Goal: Task Accomplishment & Management: Manage account settings

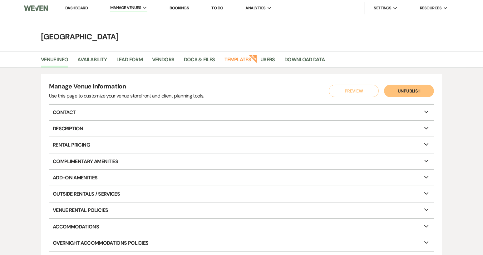
click at [71, 8] on link "Dashboard" at bounding box center [76, 7] width 22 height 5
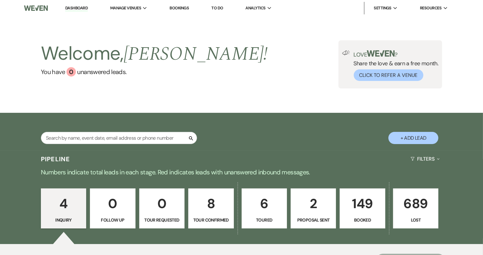
click at [375, 205] on p "149" at bounding box center [362, 203] width 37 height 21
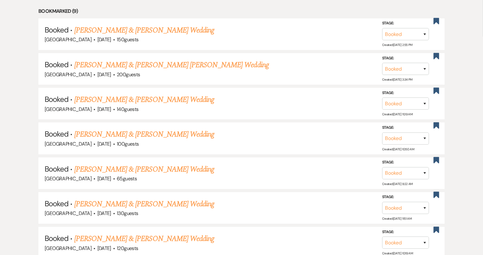
scroll to position [343, 0]
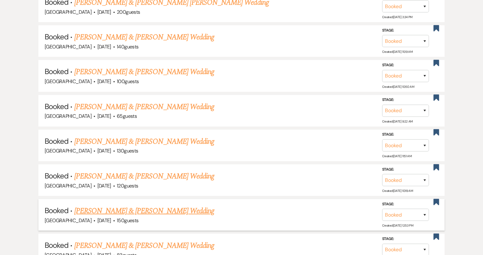
click at [167, 208] on link "[PERSON_NAME] & [PERSON_NAME] Wedding" at bounding box center [144, 210] width 140 height 11
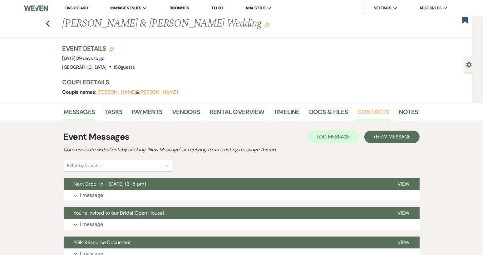
click at [370, 110] on link "Contacts" at bounding box center [373, 114] width 32 height 14
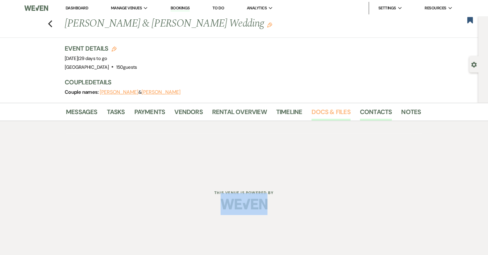
click at [328, 114] on link "Docs & Files" at bounding box center [330, 114] width 39 height 14
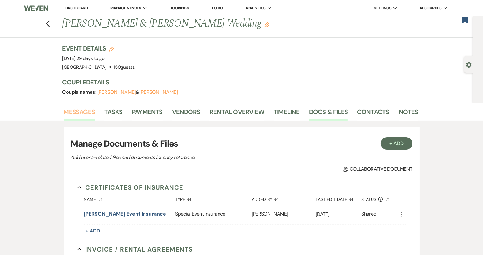
click at [81, 113] on link "Messages" at bounding box center [80, 114] width 32 height 14
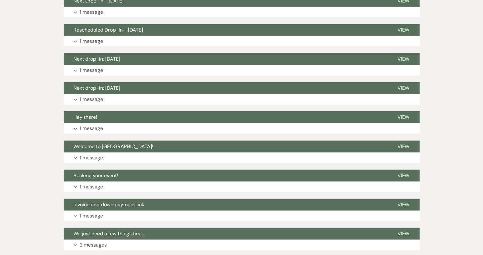
scroll to position [562, 0]
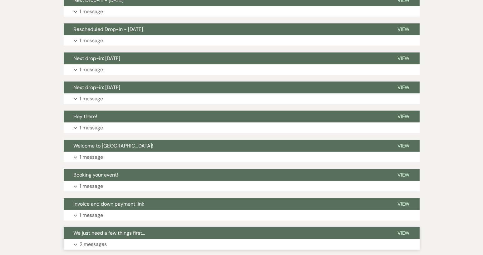
click at [131, 234] on span "We just need a few things first..." at bounding box center [109, 232] width 71 height 7
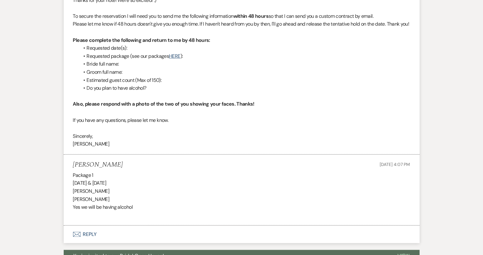
scroll to position [874, 0]
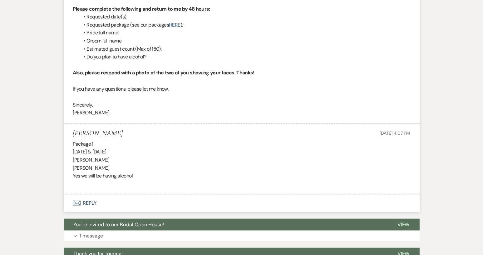
drag, startPoint x: 71, startPoint y: 139, endPoint x: 116, endPoint y: 140, distance: 45.3
click at [116, 140] on li "Brianna Gregory Jul 18, 2024, 4:07 PM Package 1 October 23rd & 24th 2025 Briann…" at bounding box center [242, 158] width 356 height 71
copy h5 "[PERSON_NAME]"
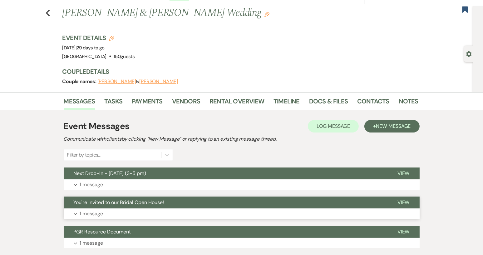
scroll to position [0, 0]
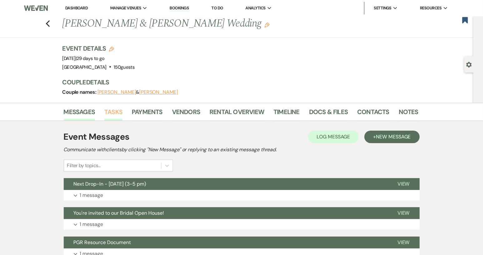
click at [120, 112] on link "Tasks" at bounding box center [113, 114] width 18 height 14
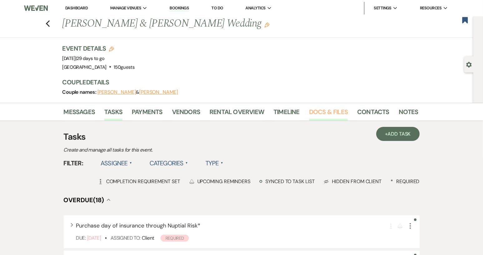
click at [328, 114] on link "Docs & Files" at bounding box center [328, 114] width 39 height 14
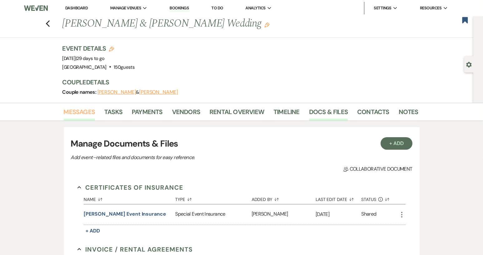
click at [75, 112] on link "Messages" at bounding box center [80, 114] width 32 height 14
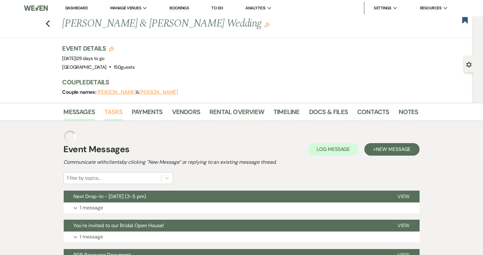
click at [116, 112] on link "Tasks" at bounding box center [113, 114] width 18 height 14
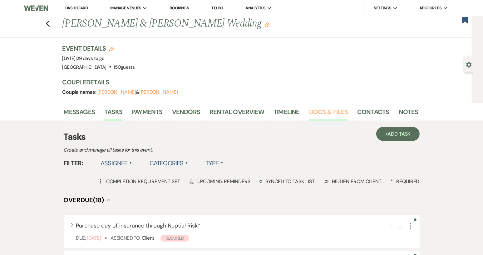
click at [323, 114] on link "Docs & Files" at bounding box center [328, 114] width 39 height 14
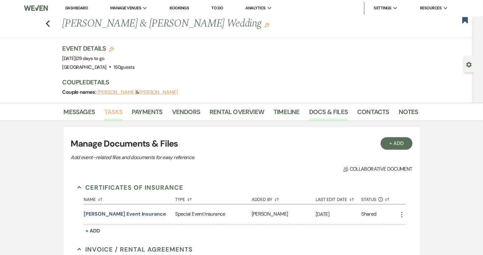
click at [119, 111] on link "Tasks" at bounding box center [113, 114] width 18 height 14
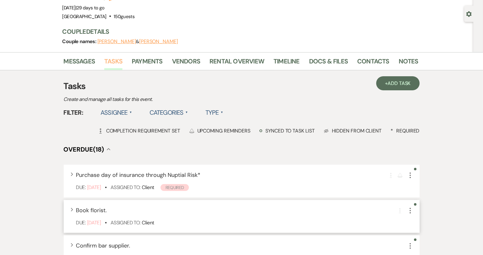
scroll to position [62, 0]
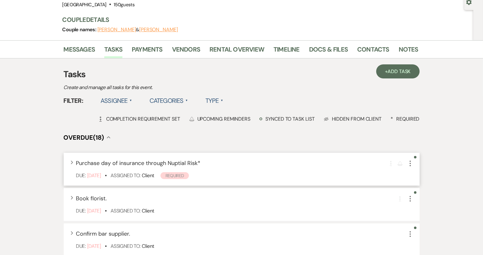
click at [411, 168] on div "Expand Purchase day of insurance through Nuptial Risk * Completion Requirement …" at bounding box center [242, 169] width 356 height 33
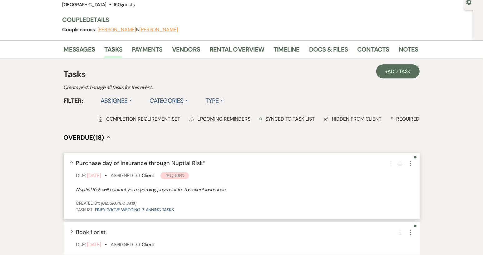
click at [408, 166] on icon "More" at bounding box center [409, 163] width 7 height 7
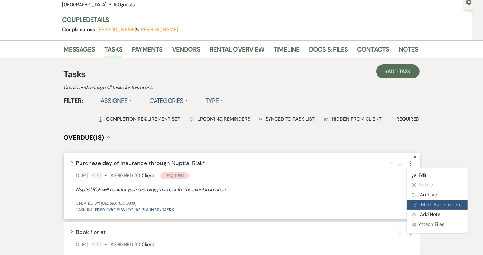
click at [422, 205] on button "Plan Portal Link Mark As Complete" at bounding box center [436, 205] width 61 height 10
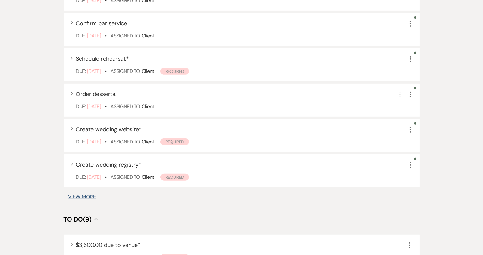
scroll to position [343, 0]
click at [76, 194] on button "View More" at bounding box center [82, 196] width 28 height 5
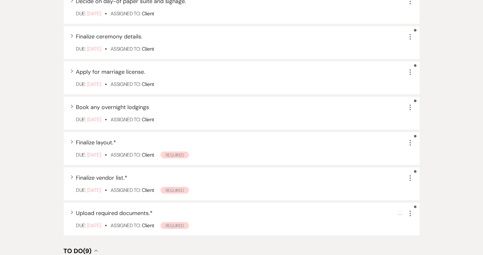
scroll to position [626, 0]
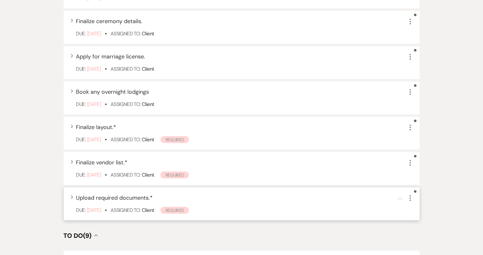
click at [410, 201] on div "More" at bounding box center [409, 198] width 7 height 8
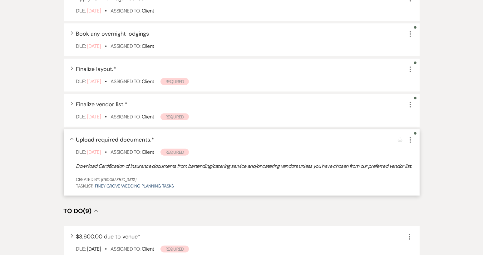
scroll to position [688, 0]
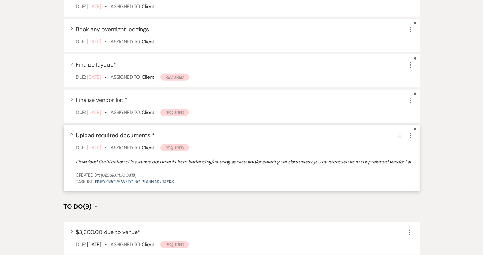
click at [410, 136] on icon "More" at bounding box center [409, 135] width 7 height 7
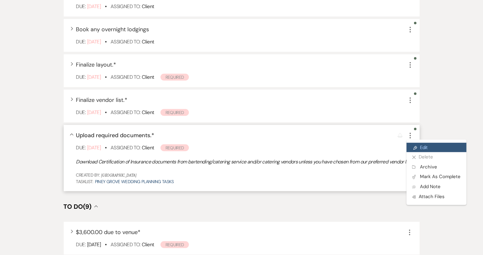
click at [420, 145] on link "Pencil Edit" at bounding box center [436, 147] width 60 height 9
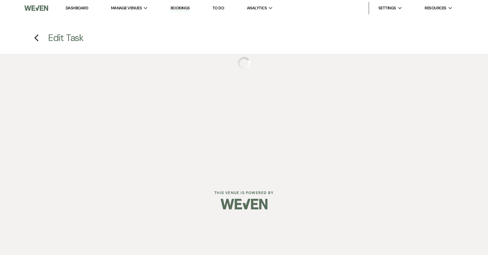
select select "true"
select select "35"
select select "planningToolsAccount"
select select "client"
select select "weekly"
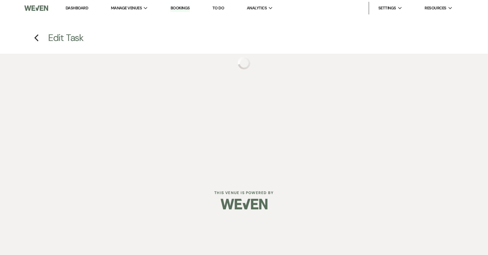
select select "days"
select select "afterDueDate"
select select "complete"
select select "client"
select select "weekly"
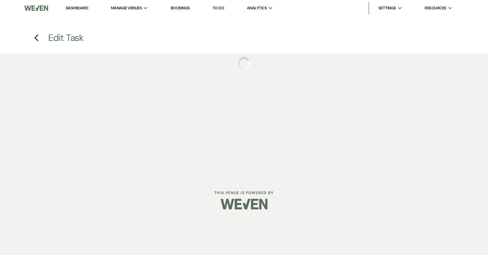
select select "weeks"
select select "dueDate"
select select "client"
select select "days"
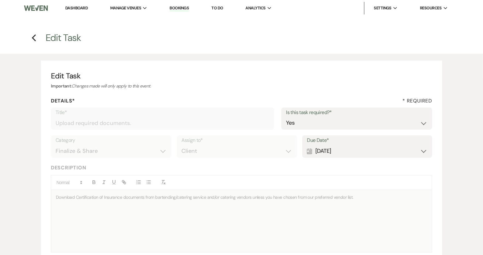
click at [422, 153] on div "Calendar Aug 24, 2025 Expand" at bounding box center [367, 151] width 121 height 12
select select "month"
select select "beforeEventDate"
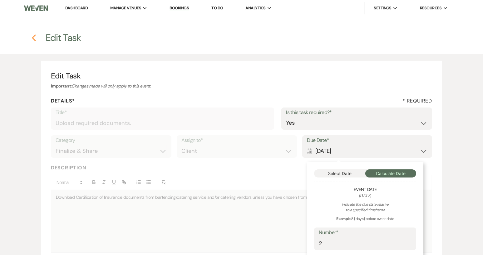
click at [33, 38] on use "button" at bounding box center [34, 37] width 4 height 7
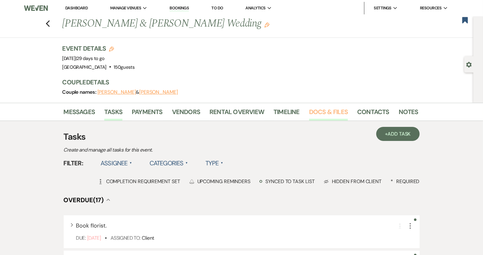
click at [323, 115] on link "Docs & Files" at bounding box center [328, 114] width 39 height 14
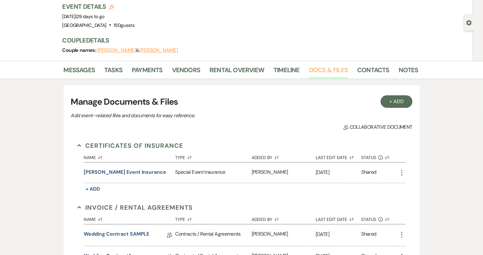
scroll to position [31, 0]
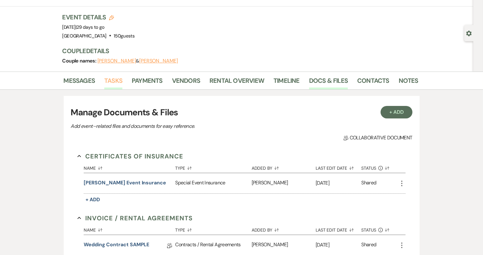
click at [118, 81] on link "Tasks" at bounding box center [113, 83] width 18 height 14
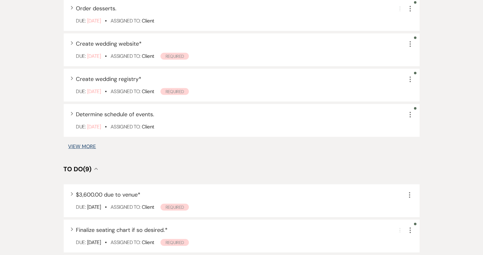
scroll to position [437, 0]
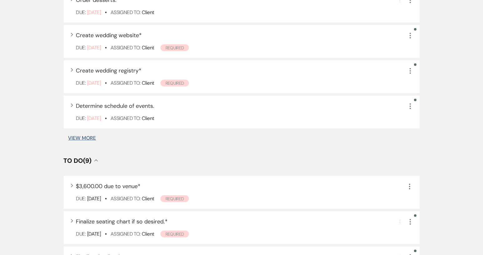
click at [83, 139] on button "View More" at bounding box center [82, 137] width 28 height 5
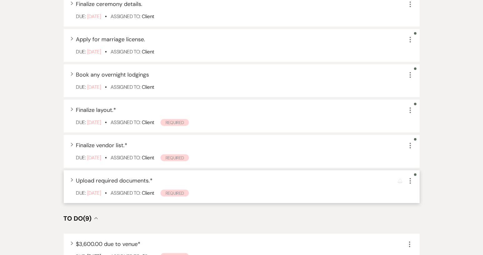
scroll to position [630, 0]
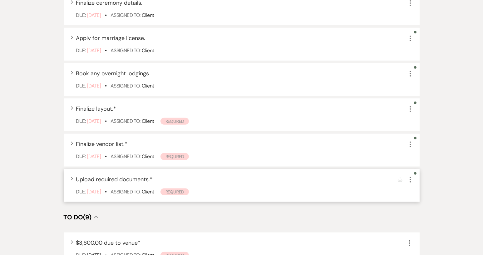
click at [411, 180] on icon "More" at bounding box center [409, 179] width 7 height 7
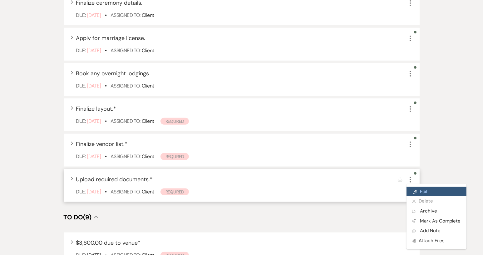
click at [421, 194] on link "Pencil Edit" at bounding box center [436, 191] width 60 height 9
select select "true"
select select "35"
select select "planningToolsAccount"
select select "client"
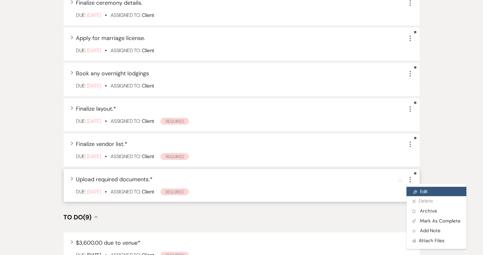
select select "weekly"
select select "days"
select select "afterDueDate"
select select "complete"
select select "client"
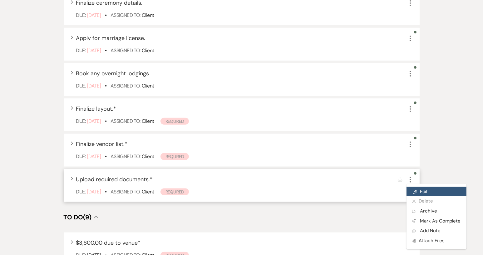
select select "weekly"
select select "weeks"
select select "dueDate"
select select "client"
select select "days"
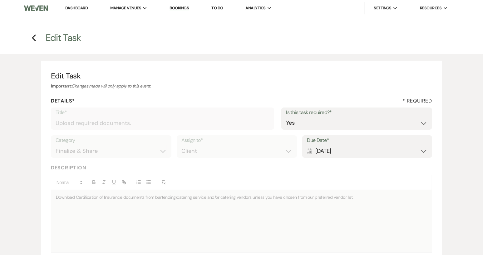
click at [33, 42] on h4 "Previous Edit Task" at bounding box center [242, 37] width 450 height 13
click at [37, 38] on h4 "Previous Edit Task" at bounding box center [242, 37] width 450 height 13
click at [35, 38] on icon "Previous" at bounding box center [34, 37] width 5 height 7
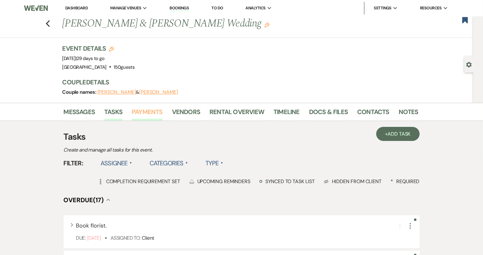
click at [150, 111] on link "Payments" at bounding box center [147, 114] width 31 height 14
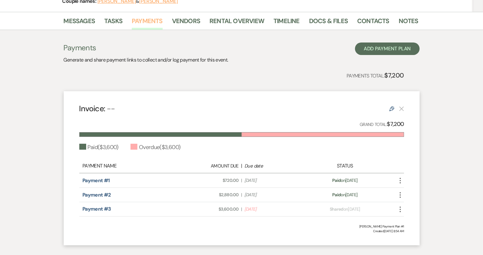
scroll to position [94, 0]
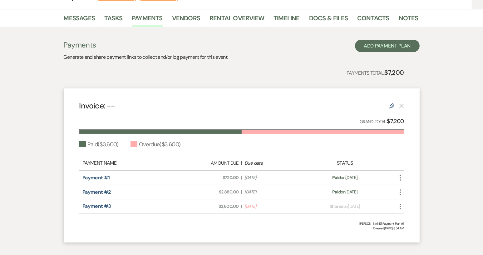
click at [399, 206] on icon "More" at bounding box center [399, 206] width 7 height 7
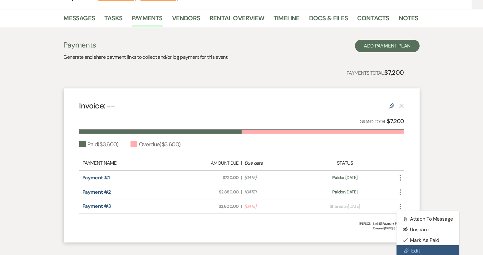
click at [417, 249] on link "Pencil Edit" at bounding box center [427, 250] width 63 height 11
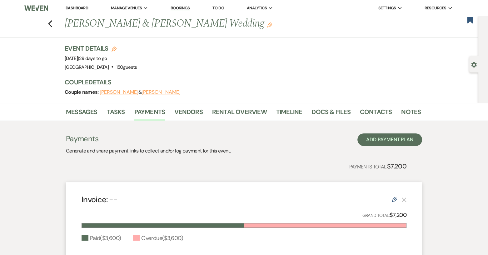
select select "1"
select select "true"
select select "2"
select select "percentage"
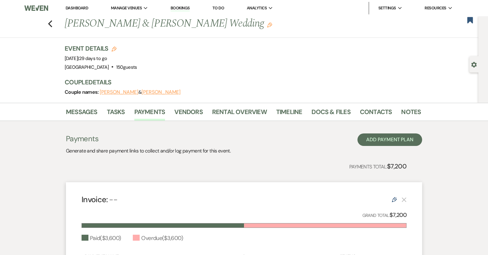
select select "true"
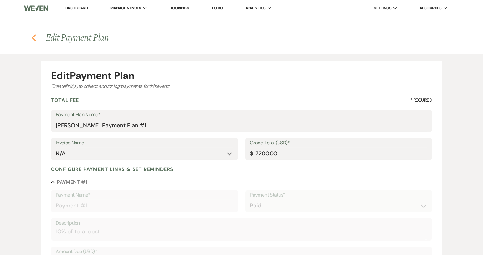
click at [33, 39] on use "button" at bounding box center [34, 37] width 4 height 7
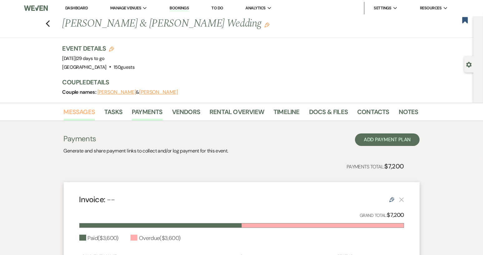
click at [80, 110] on link "Messages" at bounding box center [80, 114] width 32 height 14
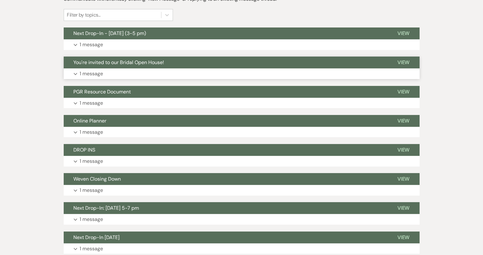
scroll to position [62, 0]
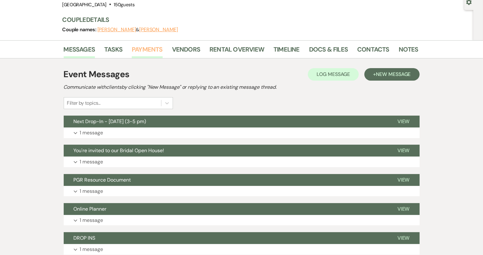
click at [150, 50] on link "Payments" at bounding box center [147, 51] width 31 height 14
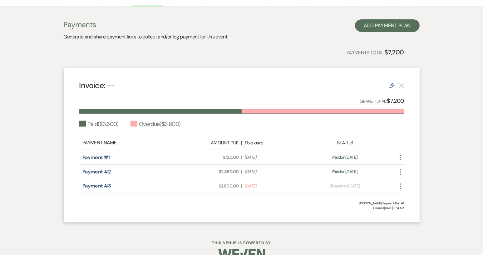
scroll to position [127, 0]
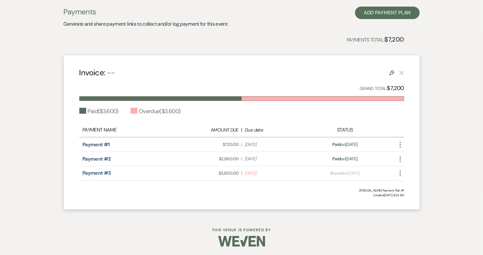
click at [400, 174] on use "button" at bounding box center [400, 173] width 1 height 6
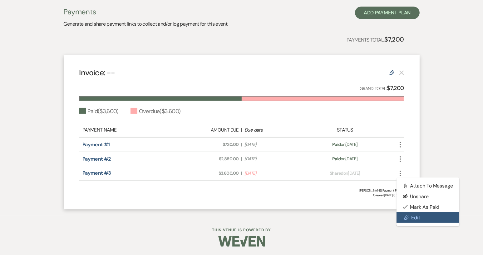
click at [412, 217] on link "Pencil Edit" at bounding box center [427, 217] width 63 height 11
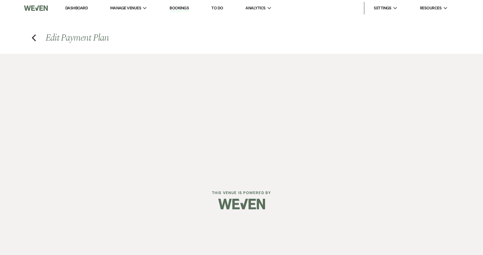
select select "1"
select select "true"
select select "2"
select select "percentage"
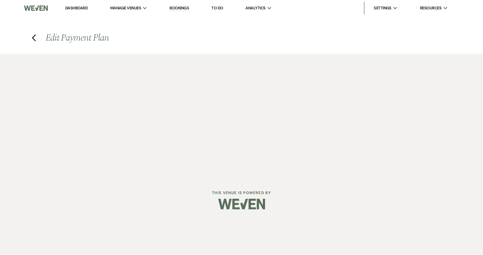
select select "true"
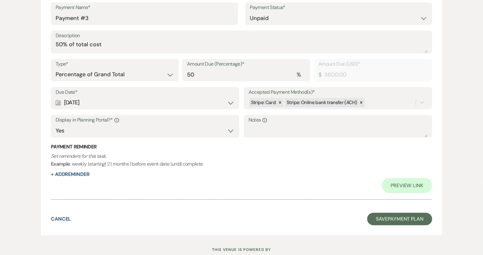
scroll to position [604, 0]
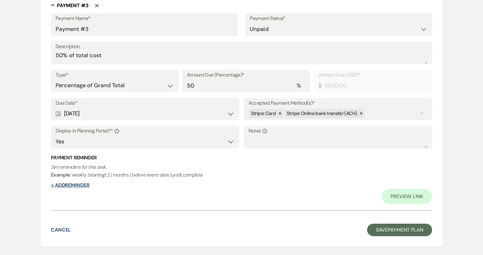
click at [84, 184] on button "+ Add Reminder" at bounding box center [70, 185] width 39 height 5
select select "client"
select select "days"
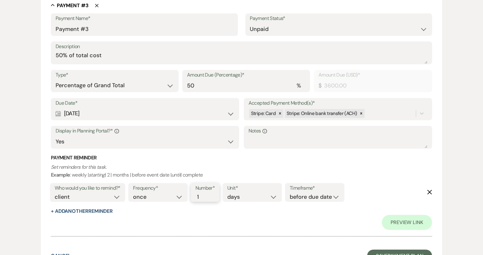
click at [205, 199] on input "1" at bounding box center [201, 197] width 13 height 8
click at [205, 194] on input "2" at bounding box center [201, 197] width 13 height 8
type input "1"
click at [206, 199] on input "1" at bounding box center [201, 197] width 13 height 8
click at [404, 224] on link "Preview Link" at bounding box center [407, 222] width 50 height 15
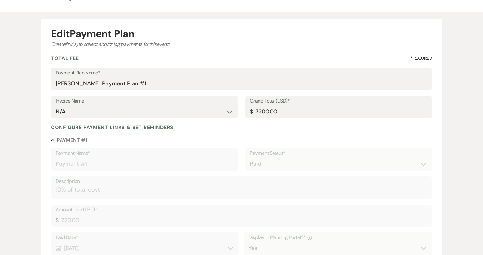
scroll to position [0, 0]
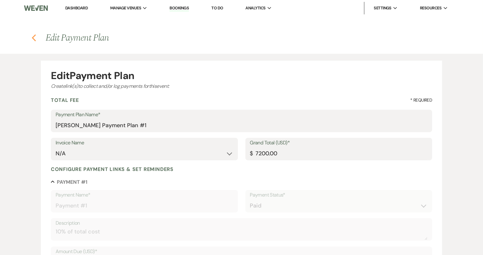
click at [34, 35] on icon "Previous" at bounding box center [34, 37] width 5 height 7
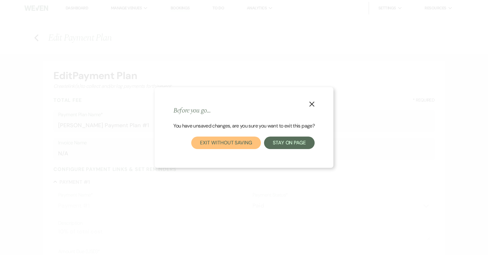
click at [258, 142] on button "Exit without saving" at bounding box center [225, 142] width 69 height 12
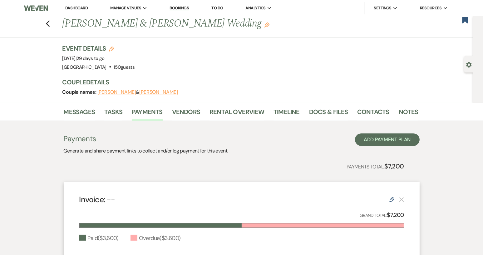
click at [78, 8] on link "Dashboard" at bounding box center [76, 7] width 22 height 5
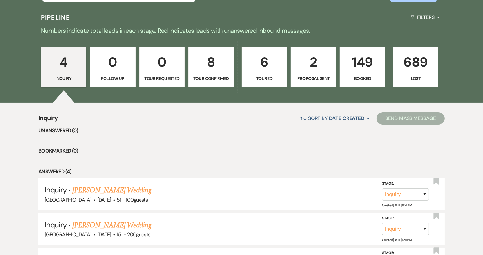
scroll to position [62, 0]
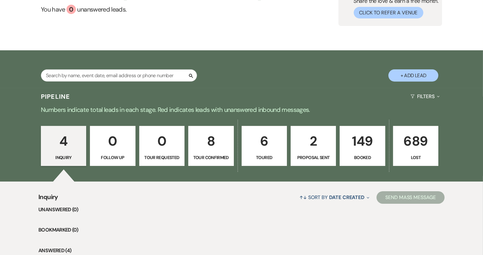
click at [366, 146] on p "149" at bounding box center [362, 141] width 37 height 21
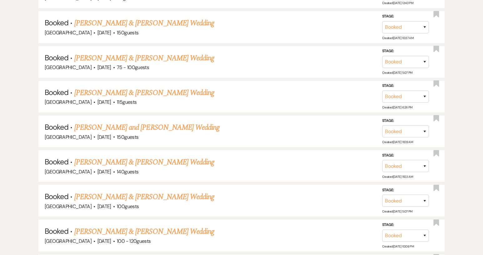
scroll to position [624, 0]
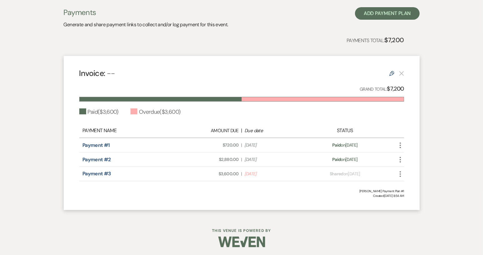
scroll to position [127, 0]
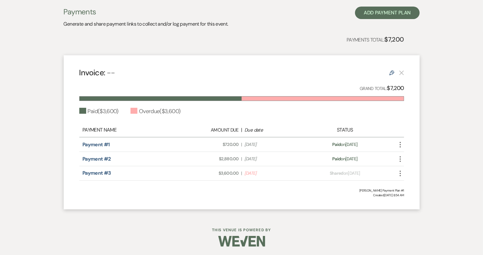
click at [402, 173] on icon "More" at bounding box center [399, 173] width 7 height 7
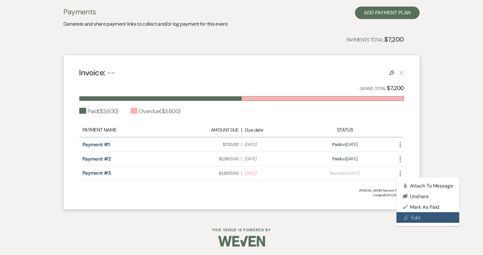
click at [421, 216] on link "Pencil Edit" at bounding box center [427, 217] width 63 height 11
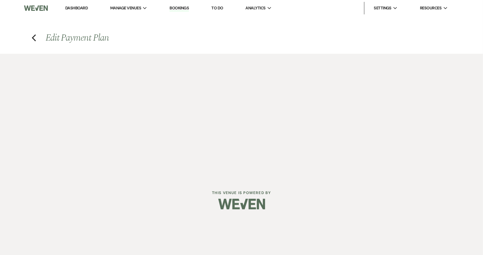
select select "1"
select select "true"
select select "2"
select select "percentage"
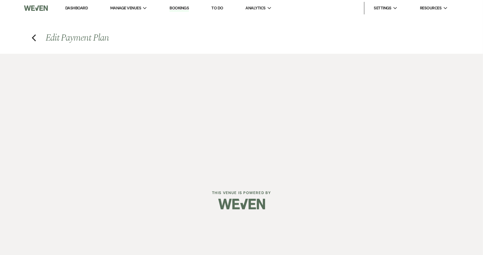
select select "true"
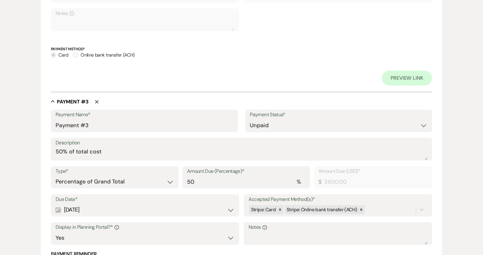
scroll to position [562, 0]
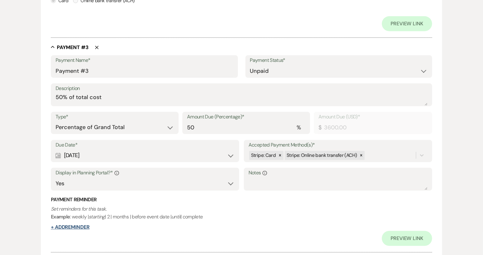
click at [87, 227] on button "+ Add Reminder" at bounding box center [70, 226] width 39 height 5
select select "client"
select select "days"
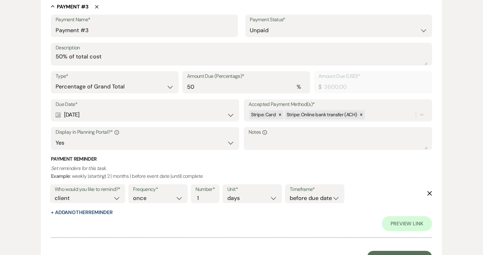
scroll to position [624, 0]
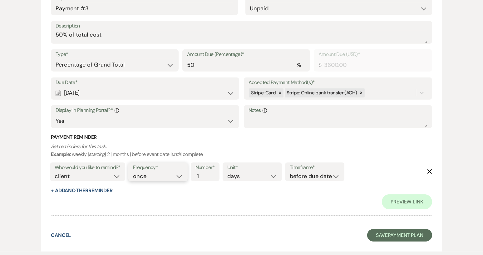
click at [179, 176] on select "once daily weekly monthly" at bounding box center [158, 176] width 50 height 8
select select "daily"
click at [134, 172] on select "once daily weekly monthly" at bounding box center [158, 176] width 50 height 8
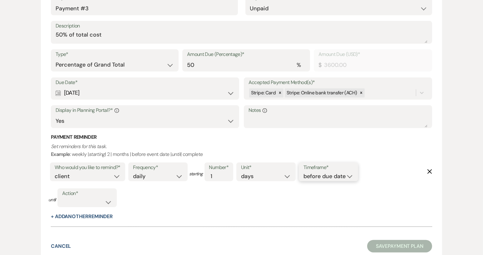
click at [351, 177] on select "before due date after due date on due date on custom date" at bounding box center [328, 176] width 50 height 8
select select "onDueDate"
click at [303, 172] on select "before due date after due date on due date on custom date" at bounding box center [328, 176] width 50 height 8
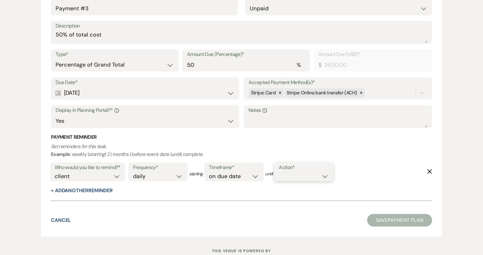
click at [329, 175] on select "complete due date custom date" at bounding box center [304, 176] width 50 height 8
select select "complete"
click at [281, 172] on select "complete due date custom date" at bounding box center [304, 176] width 50 height 8
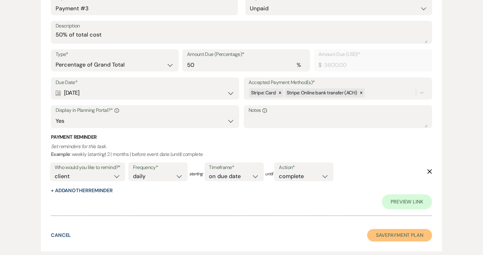
click at [406, 237] on button "Save Payment Plan" at bounding box center [399, 235] width 65 height 12
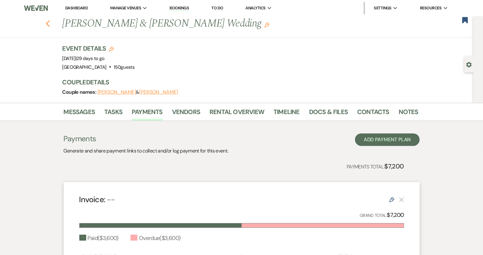
click at [50, 22] on use "button" at bounding box center [48, 23] width 4 height 7
click at [113, 113] on link "Tasks" at bounding box center [113, 114] width 18 height 14
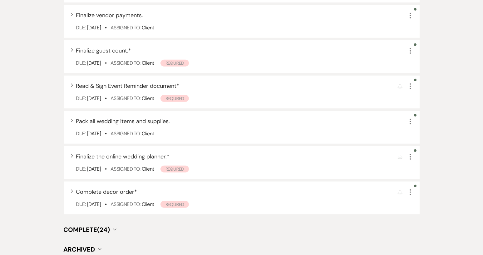
scroll to position [718, 0]
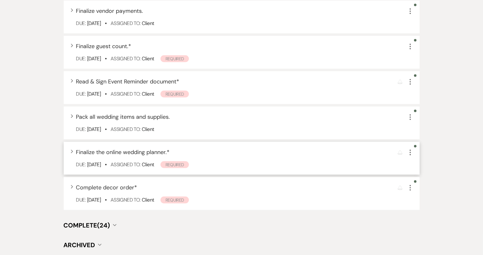
click at [411, 154] on icon "More" at bounding box center [409, 152] width 7 height 7
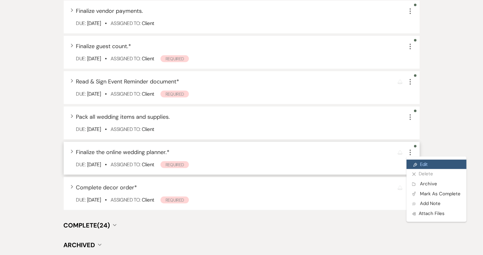
click at [417, 167] on link "Pencil Edit" at bounding box center [436, 164] width 60 height 9
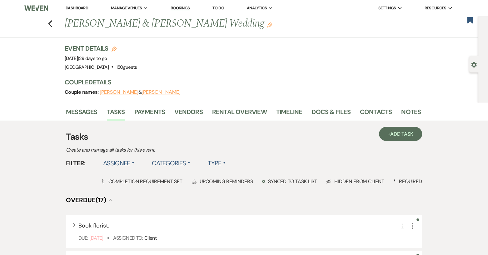
select select "true"
select select "planningToolsAccount"
select select "client"
select select "monthly"
select select "months"
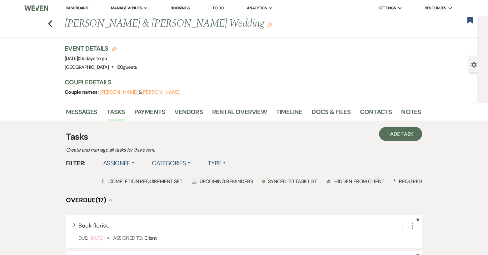
select select "complete"
select select "client"
select select "weeks"
select select "client"
select select "daily"
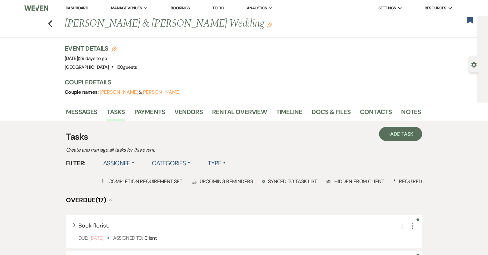
select select "days"
select select "complete"
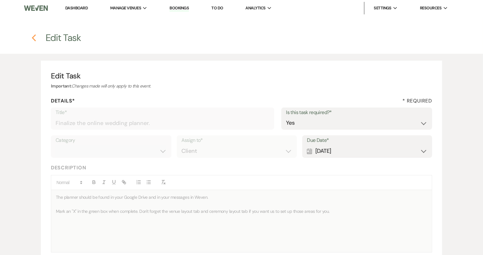
click at [34, 36] on icon "Previous" at bounding box center [34, 37] width 5 height 7
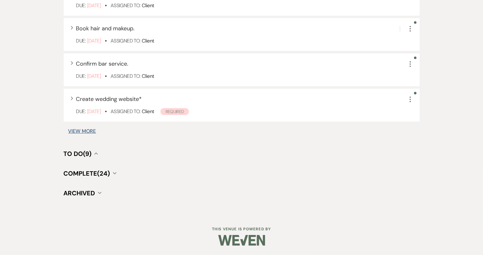
scroll to position [718, 0]
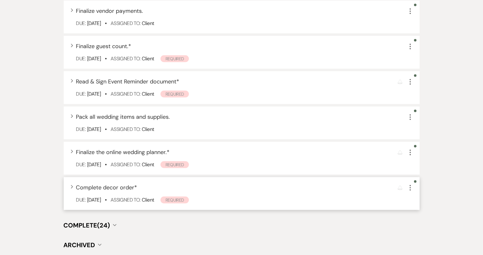
click at [310, 194] on div "Expand Complete decor order * Reminder More Due: Oct 10 25 • Assigned To: Clien…" at bounding box center [242, 193] width 356 height 33
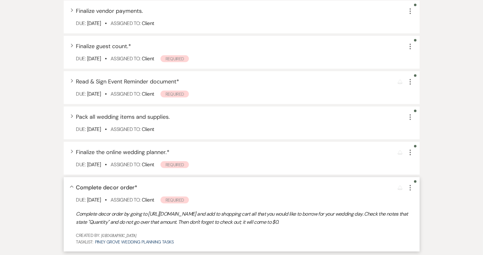
scroll to position [760, 0]
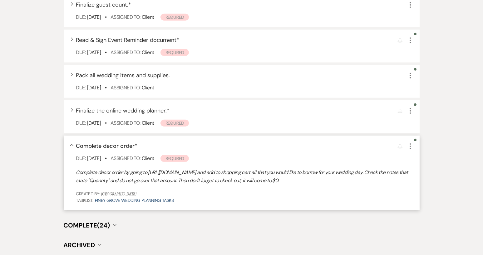
click at [410, 146] on icon "More" at bounding box center [409, 145] width 7 height 7
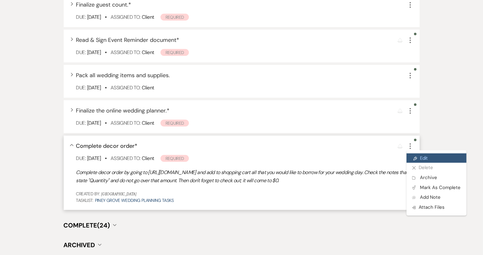
click at [421, 159] on link "Pencil Edit" at bounding box center [436, 157] width 60 height 9
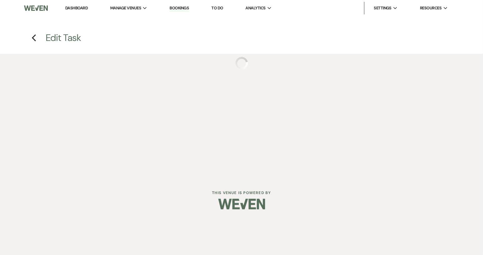
select select "true"
select select "31"
select select "planningToolsAccount"
select select "client"
select select "weeks"
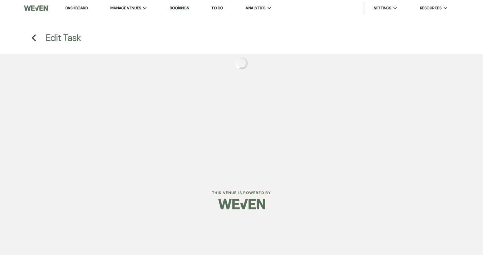
select select "client"
select select "daily"
select select "days"
select select "afterDueDate"
select select "complete"
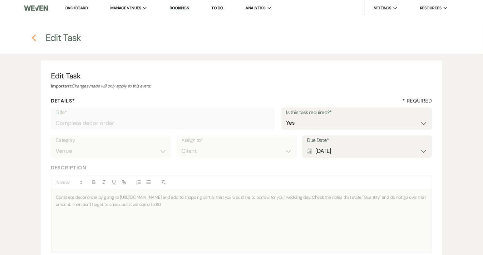
click at [32, 39] on icon "Previous" at bounding box center [34, 37] width 5 height 7
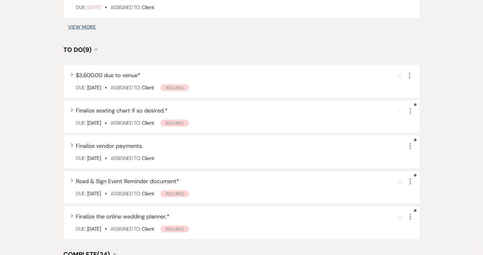
scroll to position [760, 0]
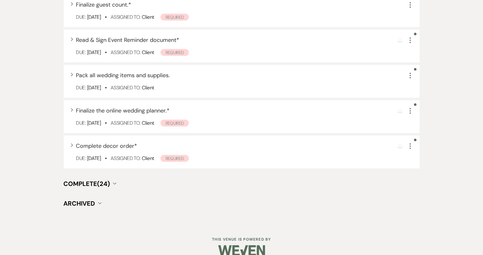
click at [109, 183] on span "Complete (24)" at bounding box center [87, 184] width 47 height 8
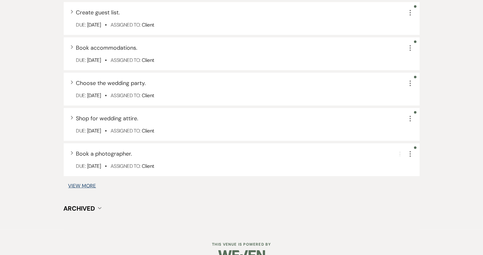
scroll to position [1134, 0]
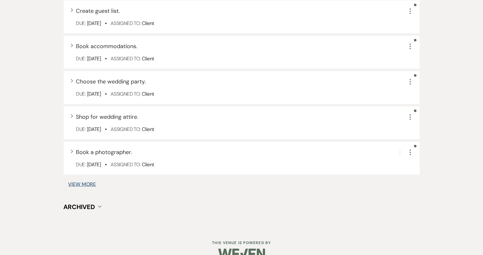
click at [94, 185] on button "View More" at bounding box center [82, 184] width 28 height 5
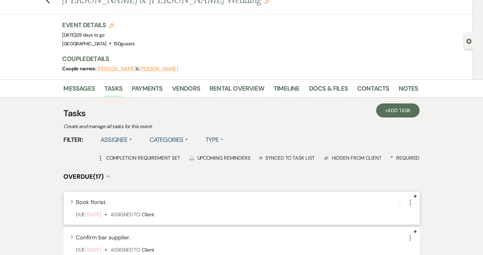
scroll to position [0, 0]
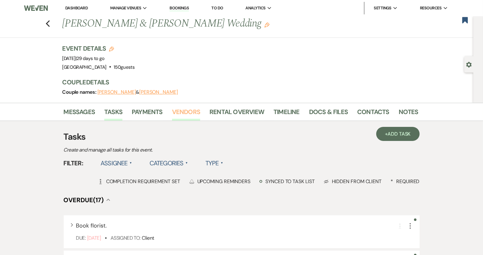
click at [175, 111] on link "Vendors" at bounding box center [186, 114] width 28 height 14
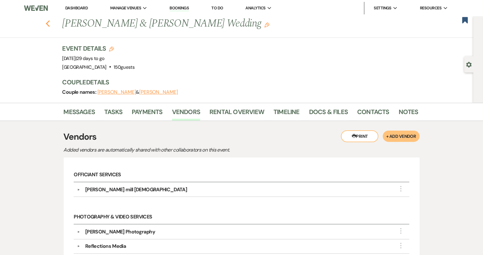
click at [50, 22] on use "button" at bounding box center [48, 23] width 4 height 7
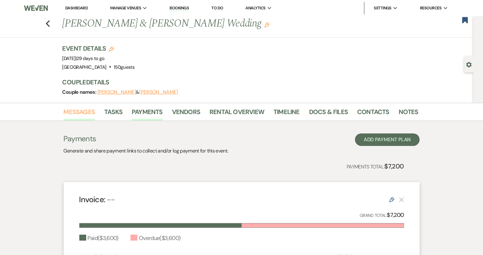
click at [81, 109] on link "Messages" at bounding box center [80, 114] width 32 height 14
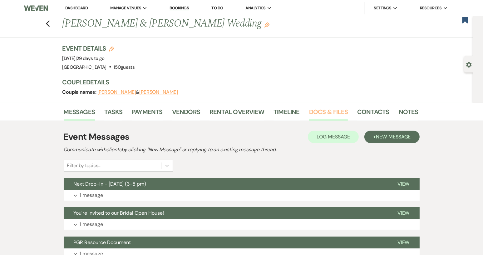
click at [324, 110] on link "Docs & Files" at bounding box center [328, 114] width 39 height 14
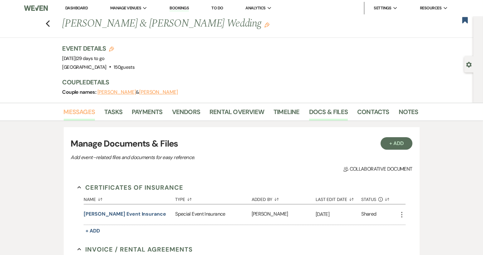
click at [82, 111] on link "Messages" at bounding box center [80, 114] width 32 height 14
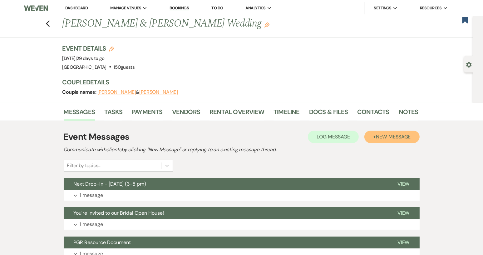
click at [391, 138] on span "New Message" at bounding box center [393, 136] width 35 height 7
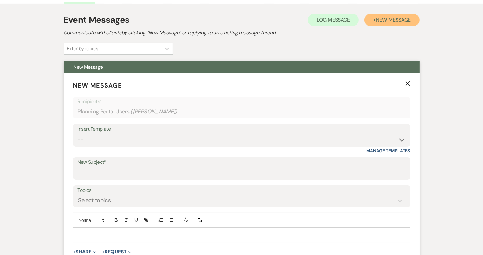
scroll to position [125, 0]
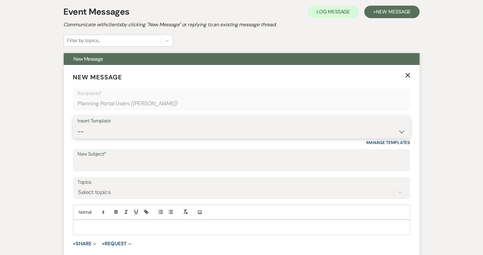
click at [401, 130] on select "-- Weven Planning Portal Introduction (Booked Events) Tour Request Response Con…" at bounding box center [242, 132] width 328 height 12
select select "5485"
click at [78, 126] on select "-- Weven Planning Portal Introduction (Booked Events) Tour Request Response Con…" at bounding box center [242, 132] width 328 height 12
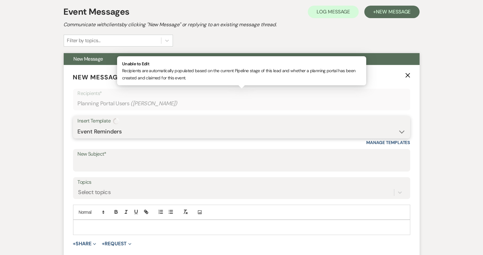
type input "Event Reminders - please sign"
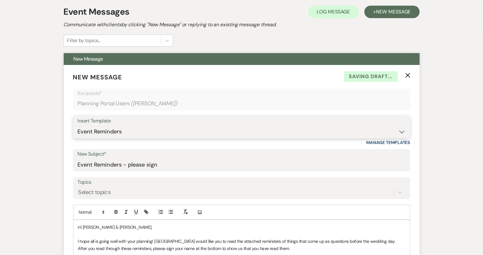
scroll to position [219, 0]
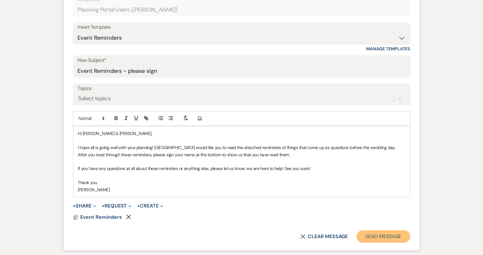
click at [380, 237] on button "Send Message" at bounding box center [383, 236] width 53 height 12
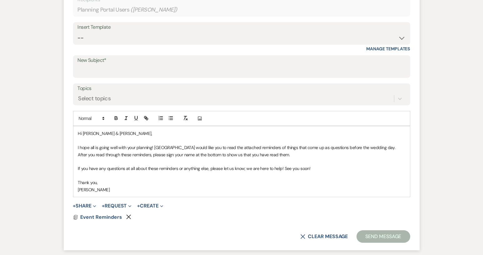
scroll to position [0, 0]
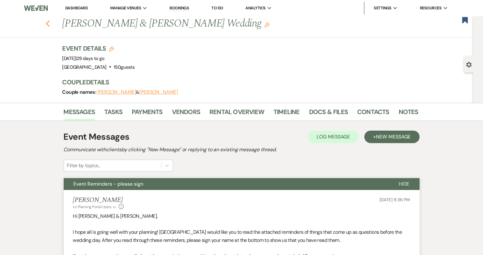
click at [49, 23] on use "button" at bounding box center [48, 23] width 4 height 7
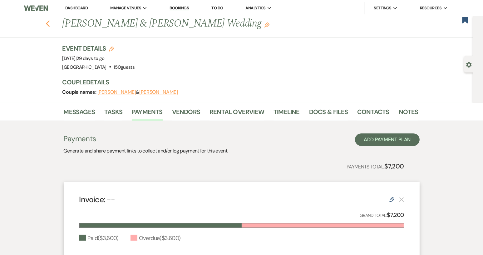
click at [50, 24] on icon "Previous" at bounding box center [48, 23] width 5 height 7
click at [77, 10] on link "Dashboard" at bounding box center [76, 7] width 22 height 5
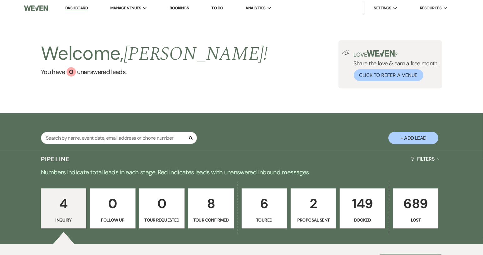
click at [362, 206] on p "149" at bounding box center [362, 203] width 37 height 21
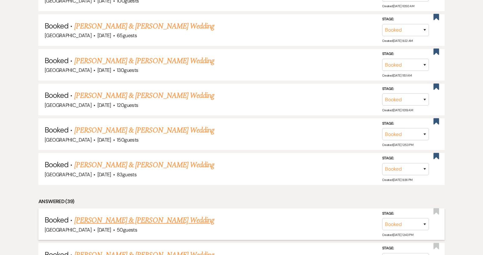
scroll to position [409, 0]
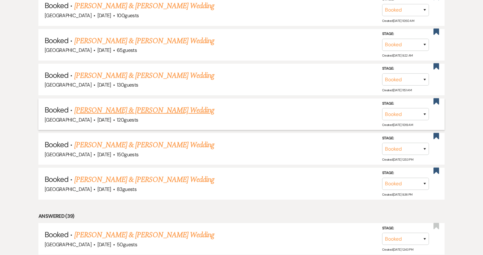
click at [182, 108] on link "[PERSON_NAME] & [PERSON_NAME] Wedding" at bounding box center [144, 110] width 140 height 11
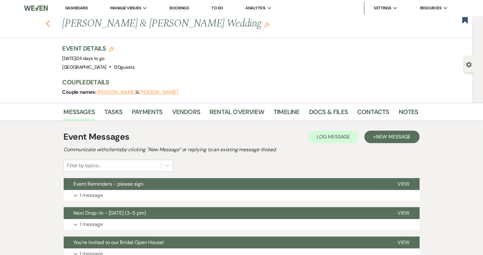
click at [50, 24] on icon "Previous" at bounding box center [48, 23] width 5 height 7
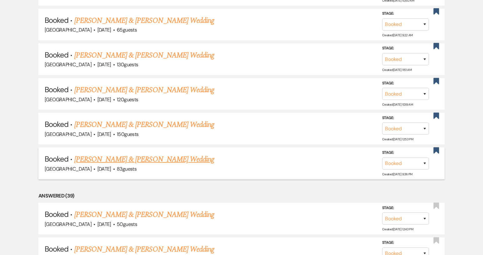
scroll to position [441, 0]
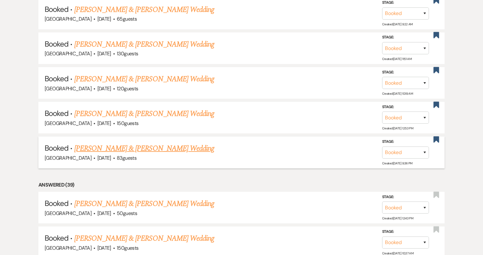
click at [138, 143] on link "[PERSON_NAME] & [PERSON_NAME] Wedding" at bounding box center [144, 148] width 140 height 11
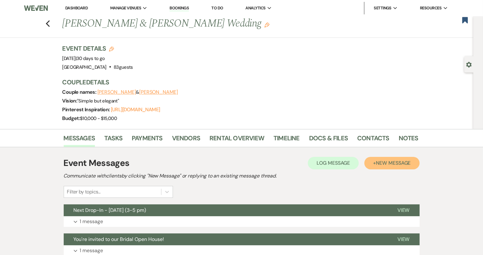
click at [385, 164] on span "New Message" at bounding box center [393, 163] width 35 height 7
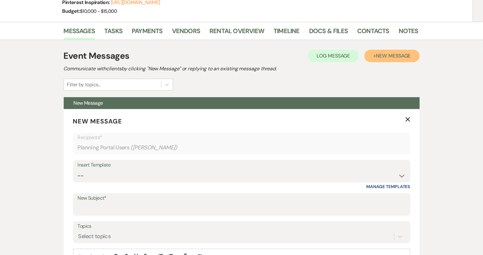
scroll to position [125, 0]
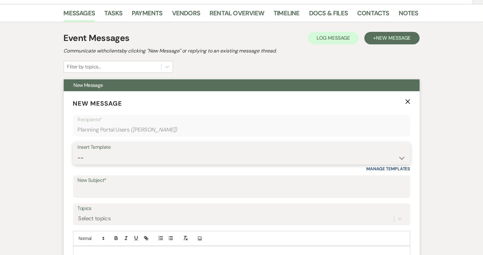
click at [401, 159] on select "-- Weven Planning Portal Introduction (Booked Events) Tour Request Response Con…" at bounding box center [242, 158] width 328 height 12
select select "5951"
click at [78, 152] on select "-- Weven Planning Portal Introduction (Booked Events) Tour Request Response Con…" at bounding box center [242, 158] width 328 height 12
type input "Weven Closing Down"
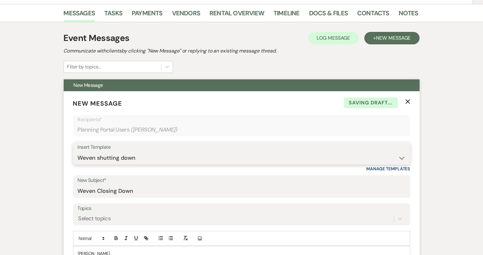
click at [403, 160] on select "-- Weven Planning Portal Introduction (Booked Events) Tour Request Response Con…" at bounding box center [242, 158] width 328 height 12
select select "5485"
click at [78, 152] on select "-- Weven Planning Portal Introduction (Booked Events) Tour Request Response Con…" at bounding box center [242, 158] width 328 height 12
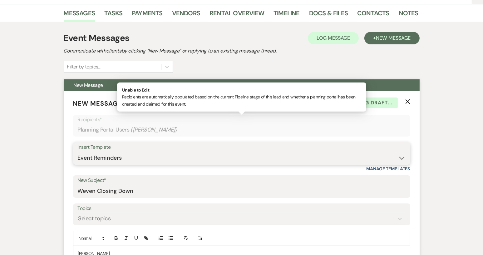
type input "Event Reminders - please sign"
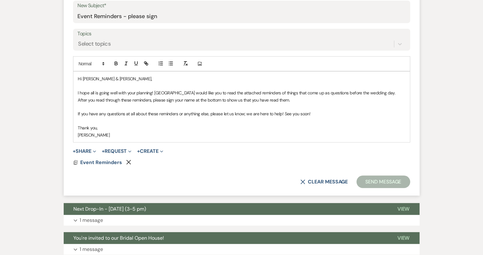
scroll to position [312, 0]
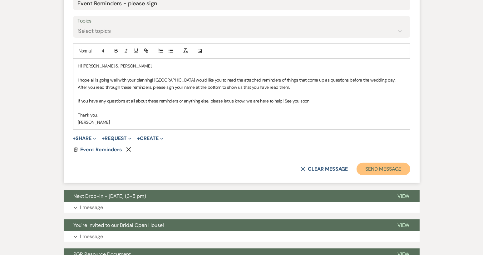
click at [373, 168] on button "Send Message" at bounding box center [383, 169] width 53 height 12
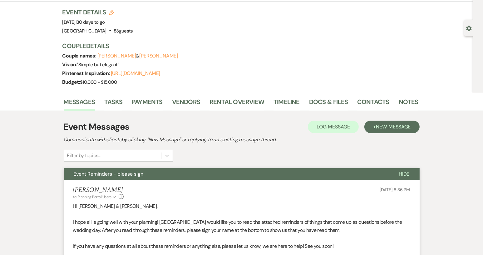
scroll to position [0, 0]
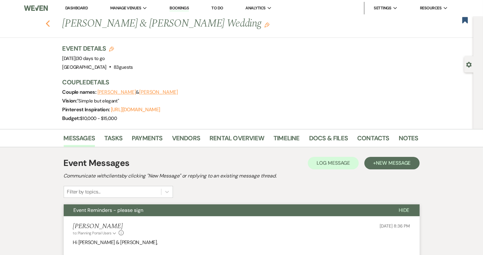
click at [50, 22] on use "button" at bounding box center [48, 23] width 4 height 7
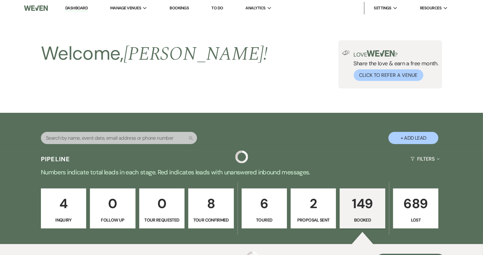
scroll to position [441, 0]
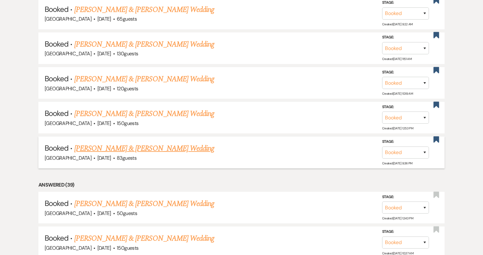
click at [163, 143] on link "[PERSON_NAME] & [PERSON_NAME] Wedding" at bounding box center [144, 148] width 140 height 11
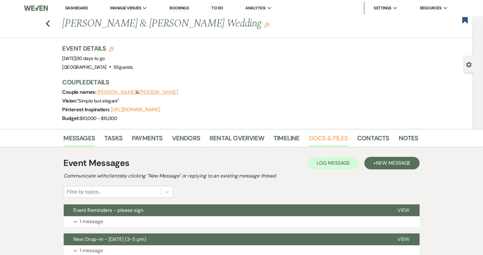
click at [317, 138] on link "Docs & Files" at bounding box center [328, 140] width 39 height 14
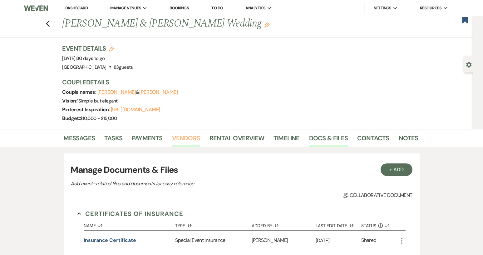
click at [183, 140] on link "Vendors" at bounding box center [186, 140] width 28 height 14
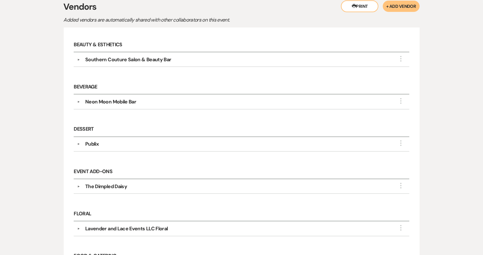
scroll to position [62, 0]
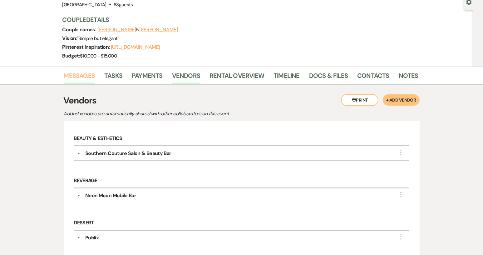
click at [72, 76] on link "Messages" at bounding box center [80, 78] width 32 height 14
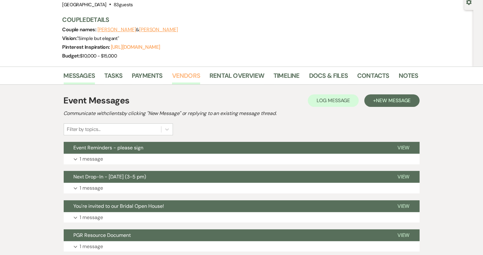
click at [181, 76] on link "Vendors" at bounding box center [186, 78] width 28 height 14
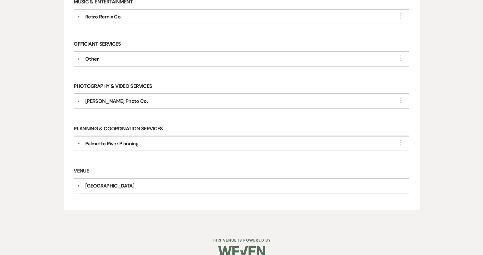
scroll to position [461, 0]
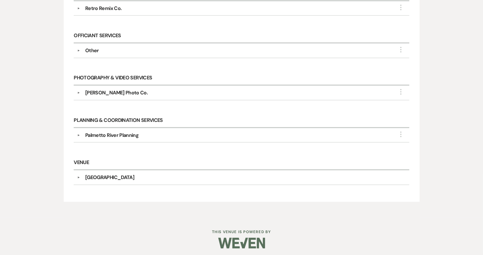
click at [120, 134] on div "Palmetto River Planning" at bounding box center [111, 134] width 53 height 7
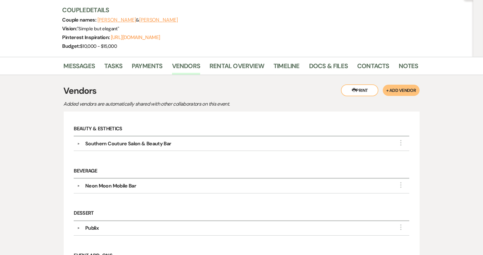
scroll to position [0, 0]
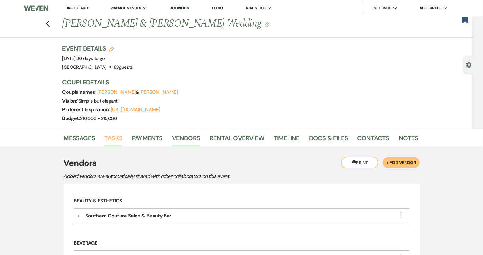
click at [121, 136] on link "Tasks" at bounding box center [113, 140] width 18 height 14
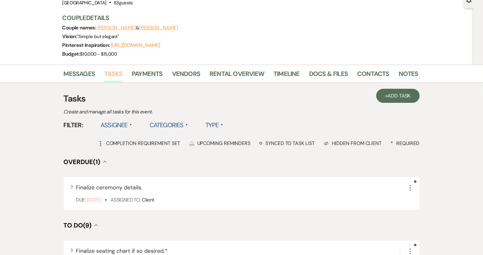
scroll to position [62, 0]
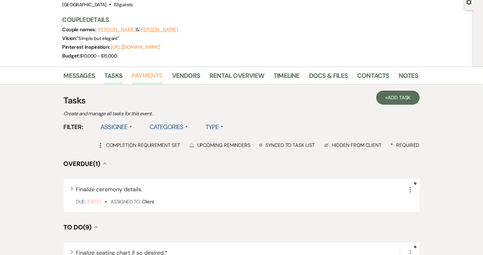
click at [147, 75] on link "Payments" at bounding box center [147, 78] width 31 height 14
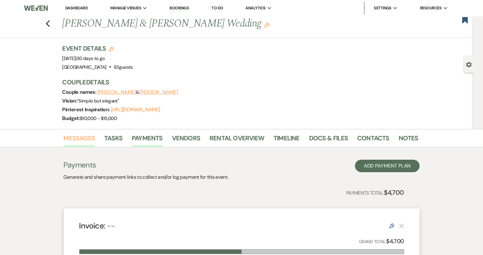
click at [88, 135] on link "Messages" at bounding box center [80, 140] width 32 height 14
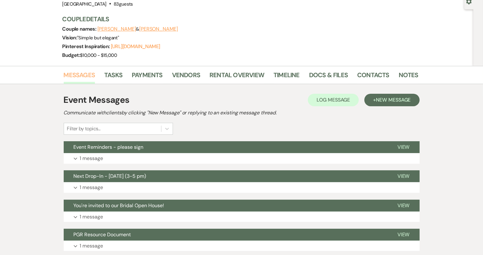
scroll to position [62, 0]
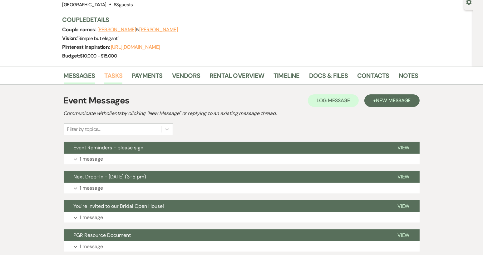
click at [110, 77] on link "Tasks" at bounding box center [113, 78] width 18 height 14
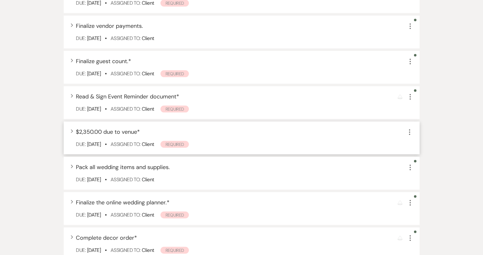
scroll to position [375, 0]
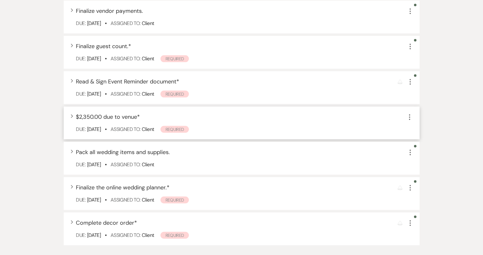
click at [407, 117] on icon "More" at bounding box center [409, 116] width 7 height 7
click at [408, 117] on icon "More" at bounding box center [409, 116] width 7 height 7
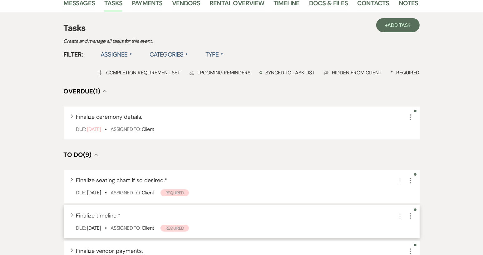
scroll to position [94, 0]
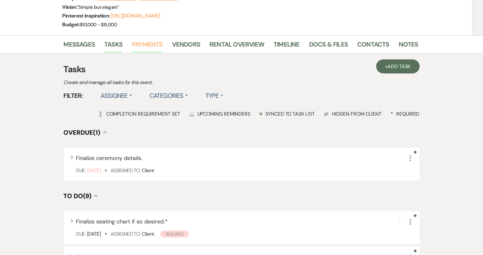
click at [138, 46] on link "Payments" at bounding box center [147, 46] width 31 height 14
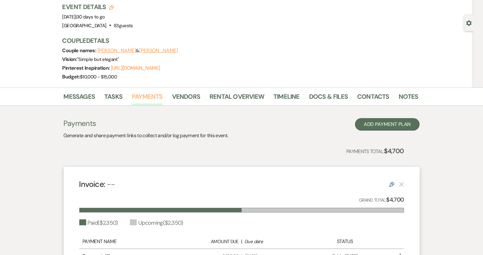
scroll to position [31, 0]
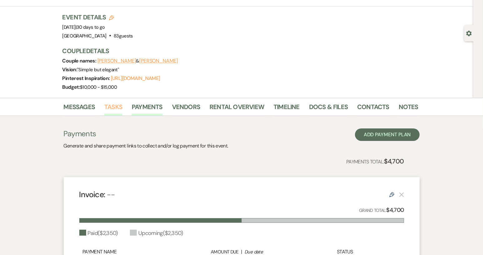
click at [119, 107] on link "Tasks" at bounding box center [113, 109] width 18 height 14
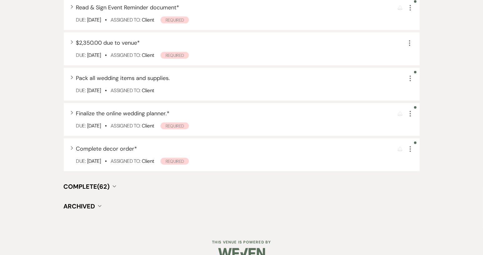
scroll to position [461, 0]
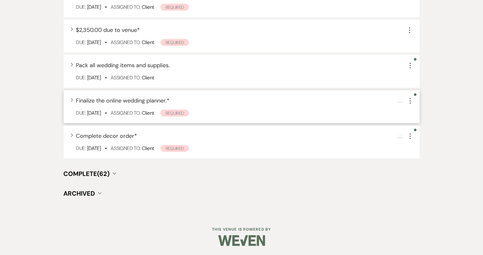
click at [408, 104] on icon "More" at bounding box center [409, 100] width 7 height 7
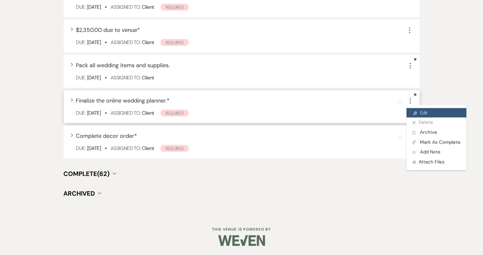
click at [422, 114] on link "Pencil Edit" at bounding box center [436, 112] width 60 height 9
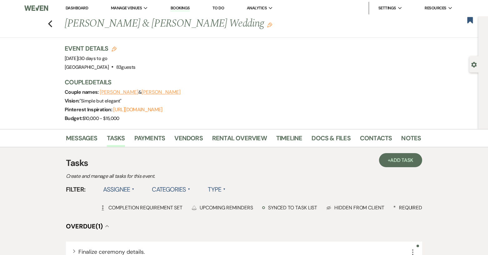
select select "true"
select select "planningToolsAccount"
select select "client"
select select "monthly"
select select "months"
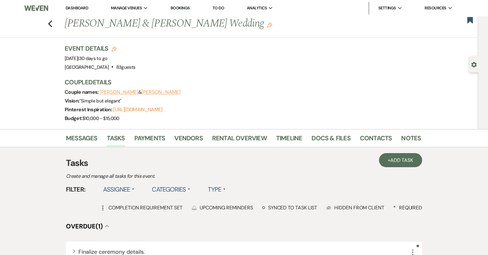
select select "complete"
select select "client"
select select "daily"
select select "days"
select select "complete"
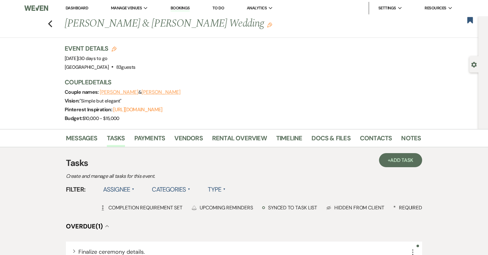
select select "client"
select select "weeks"
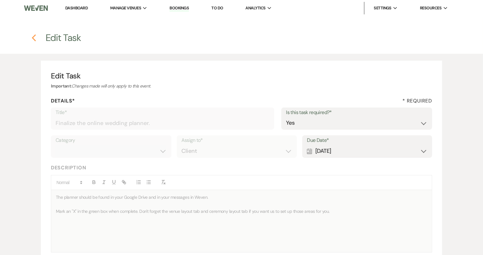
click at [34, 39] on use "button" at bounding box center [34, 37] width 4 height 7
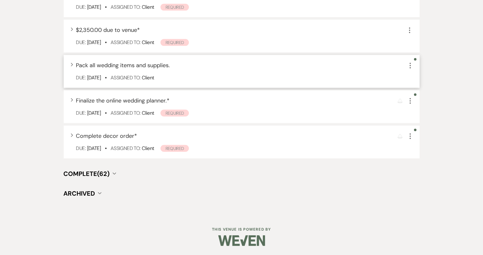
scroll to position [461, 0]
click at [136, 139] on span "Complete decor order *" at bounding box center [106, 135] width 61 height 7
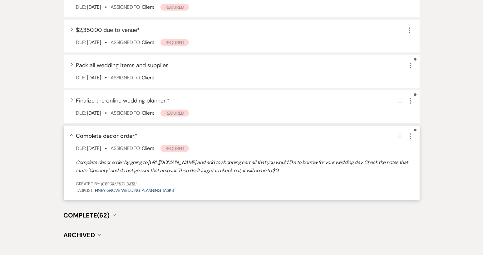
click at [408, 136] on icon "More" at bounding box center [409, 135] width 7 height 7
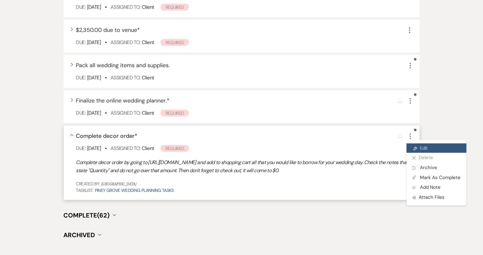
click at [419, 150] on link "Pencil Edit" at bounding box center [436, 147] width 60 height 9
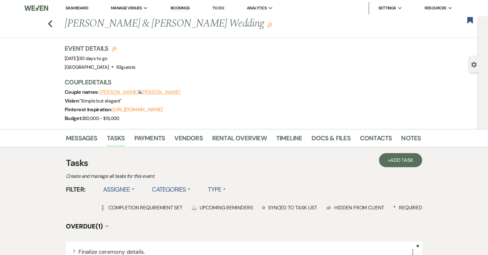
select select "true"
select select "31"
select select "planningToolsAccount"
select select "client"
select select "weeks"
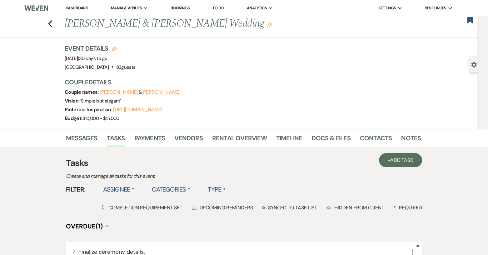
select select "client"
select select "daily"
select select "days"
select select "afterDueDate"
select select "complete"
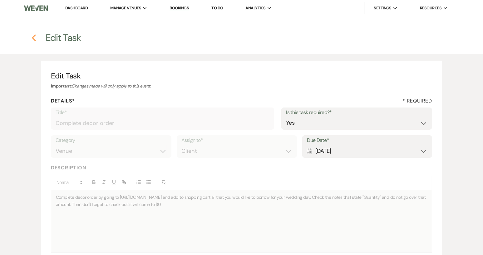
click at [33, 38] on use "button" at bounding box center [34, 37] width 4 height 7
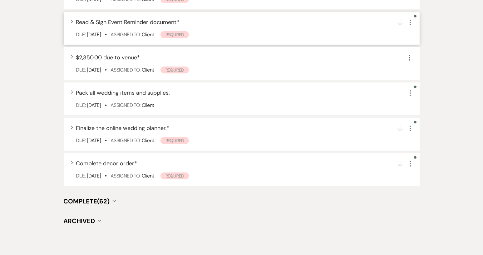
scroll to position [435, 0]
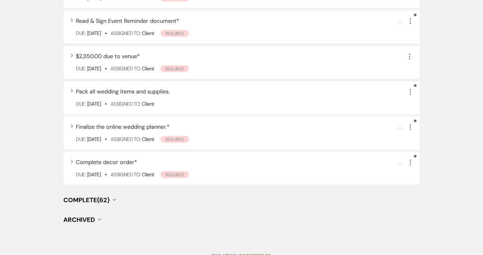
click at [328, 199] on h4 "Complete (62) Collapse" at bounding box center [242, 199] width 356 height 9
click at [108, 197] on span "Complete (62)" at bounding box center [87, 200] width 46 height 8
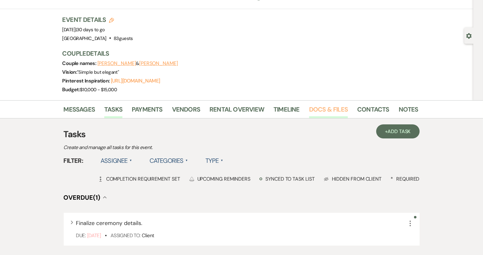
scroll to position [0, 0]
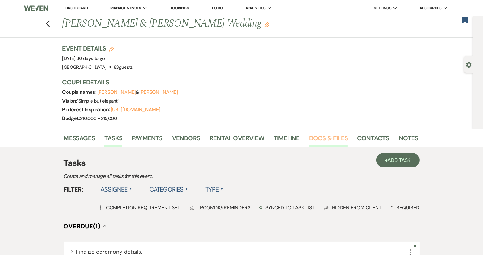
click at [320, 138] on link "Docs & Files" at bounding box center [328, 140] width 39 height 14
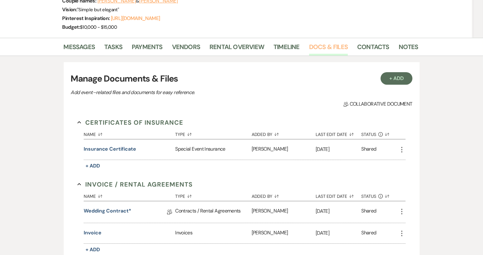
scroll to position [94, 0]
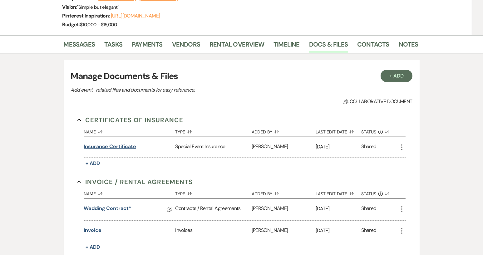
click at [112, 147] on button "Insurance Certificate" at bounding box center [110, 146] width 52 height 7
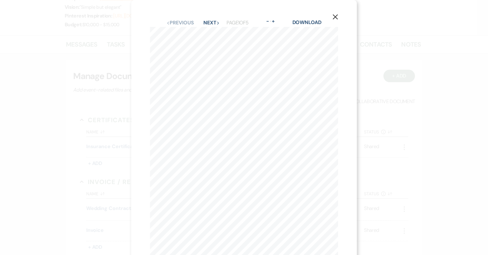
click at [334, 17] on icon "X" at bounding box center [335, 17] width 6 height 6
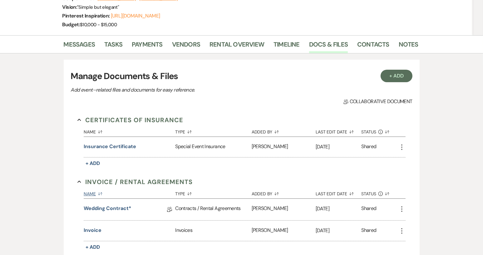
scroll to position [0, 0]
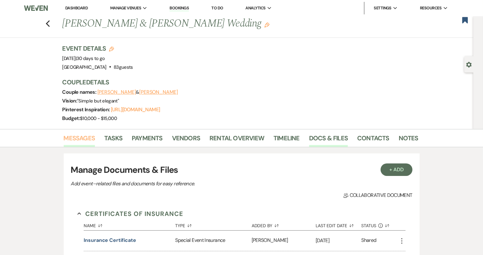
click at [89, 137] on link "Messages" at bounding box center [80, 140] width 32 height 14
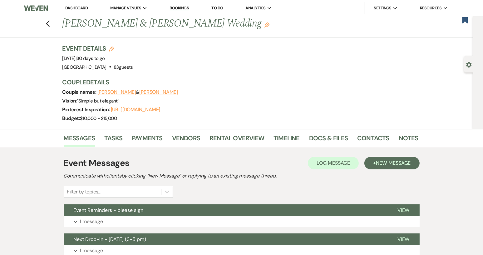
drag, startPoint x: 65, startPoint y: 23, endPoint x: 242, endPoint y: 27, distance: 176.7
click at [242, 27] on h1 "[PERSON_NAME] & [PERSON_NAME] Wedding Edit" at bounding box center [202, 23] width 280 height 15
copy h1 "[PERSON_NAME] & [PERSON_NAME] Wedding"
